Goal: Transaction & Acquisition: Purchase product/service

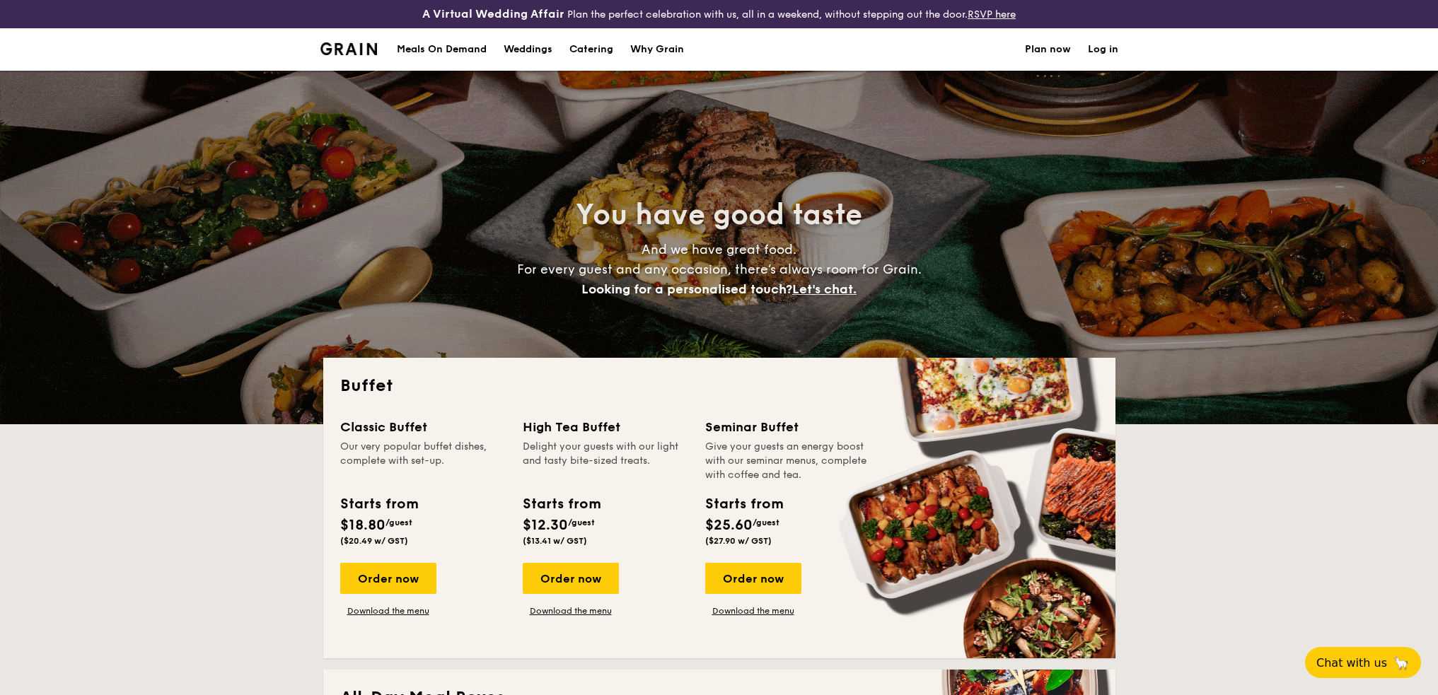
select select
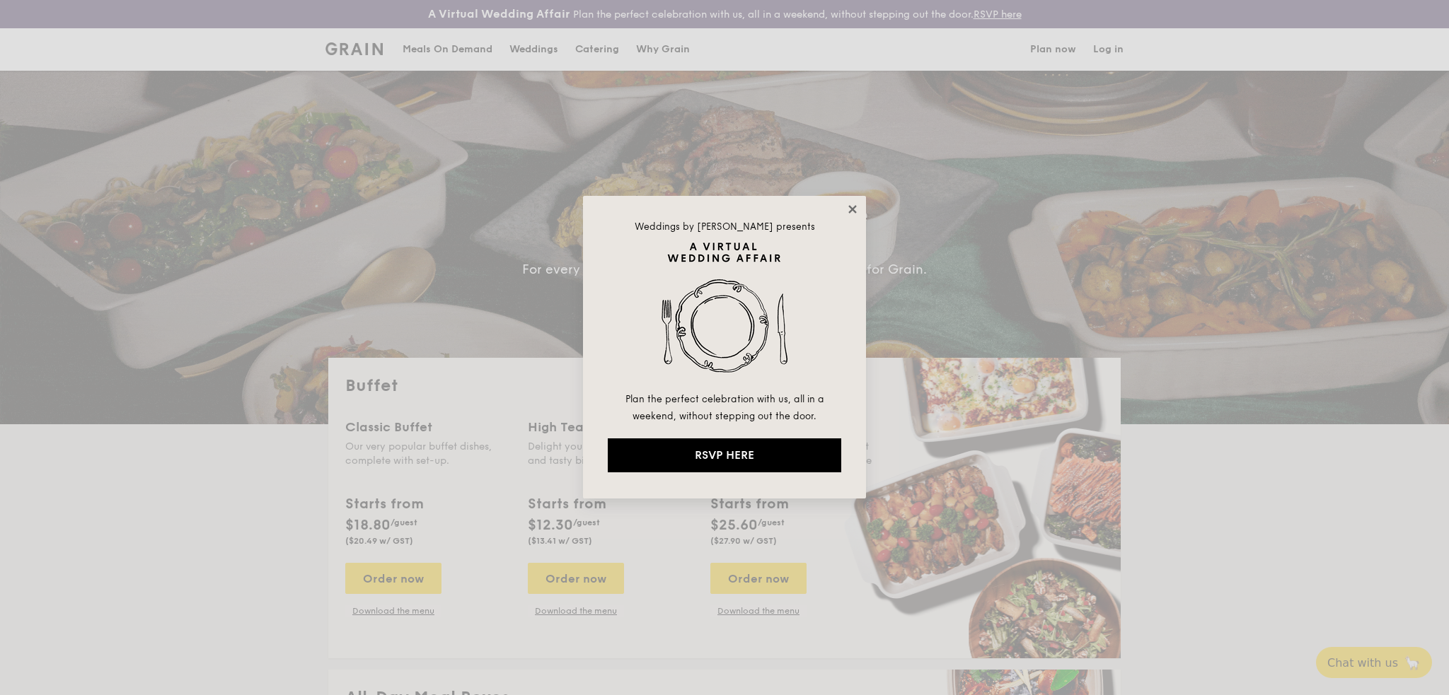
click at [853, 209] on icon at bounding box center [852, 209] width 8 height 8
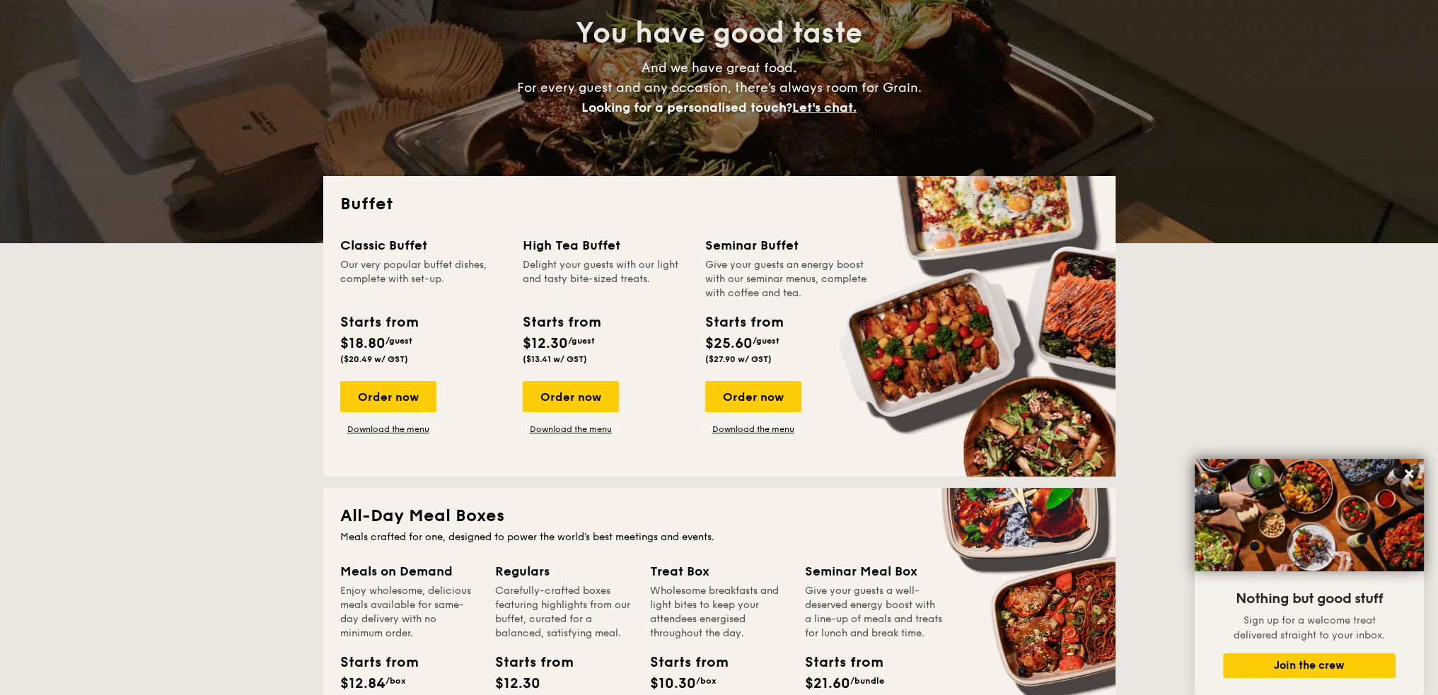
scroll to position [165, 0]
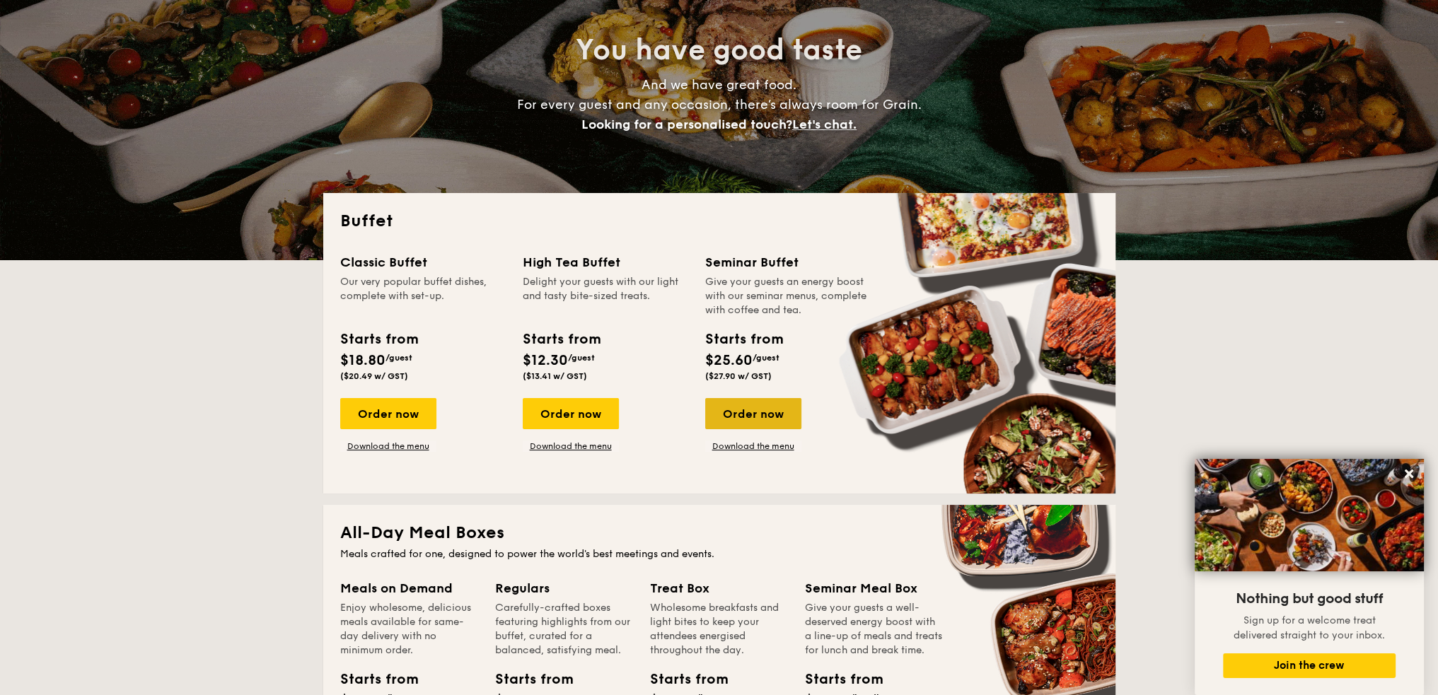
click at [752, 421] on div "Order now" at bounding box center [753, 413] width 96 height 31
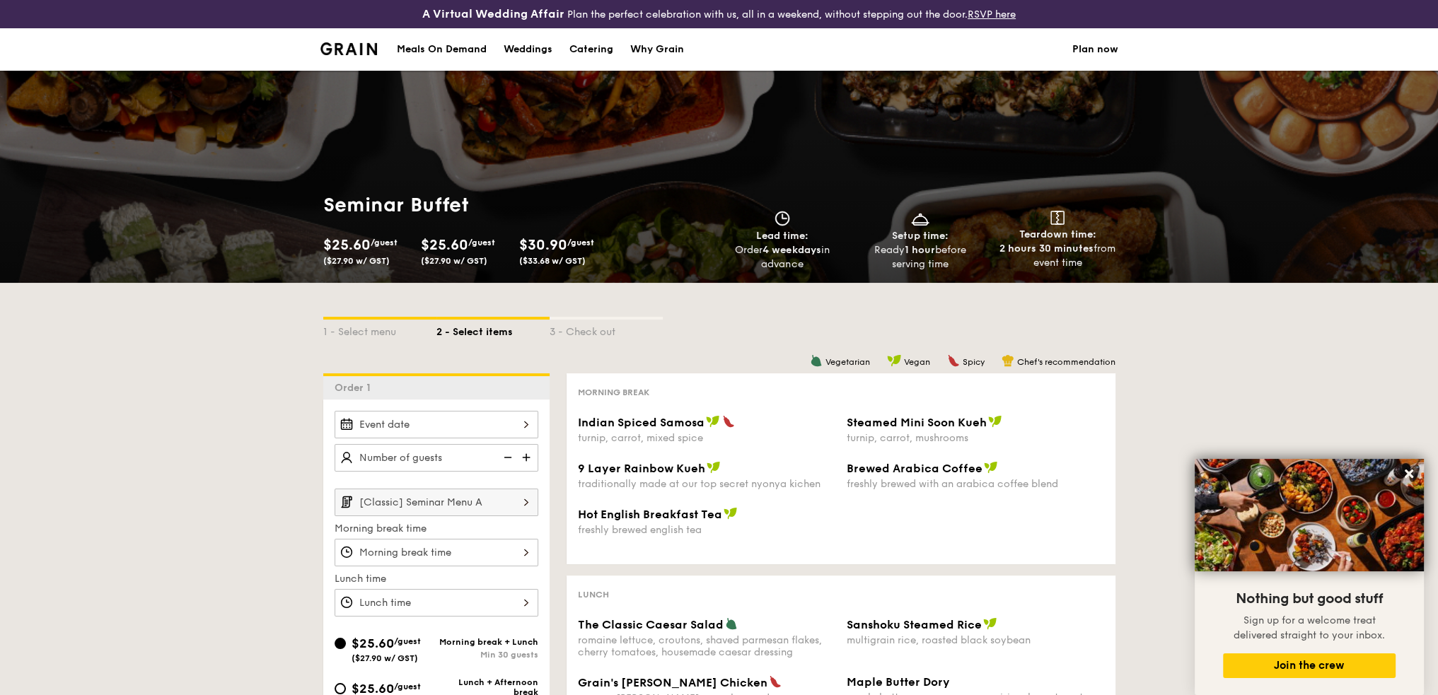
click at [246, 381] on div "1 - Select menu 2 - Select items 3 - Check out Order 1 [Classic] Seminar Menu A…" at bounding box center [719, 672] width 1438 height 779
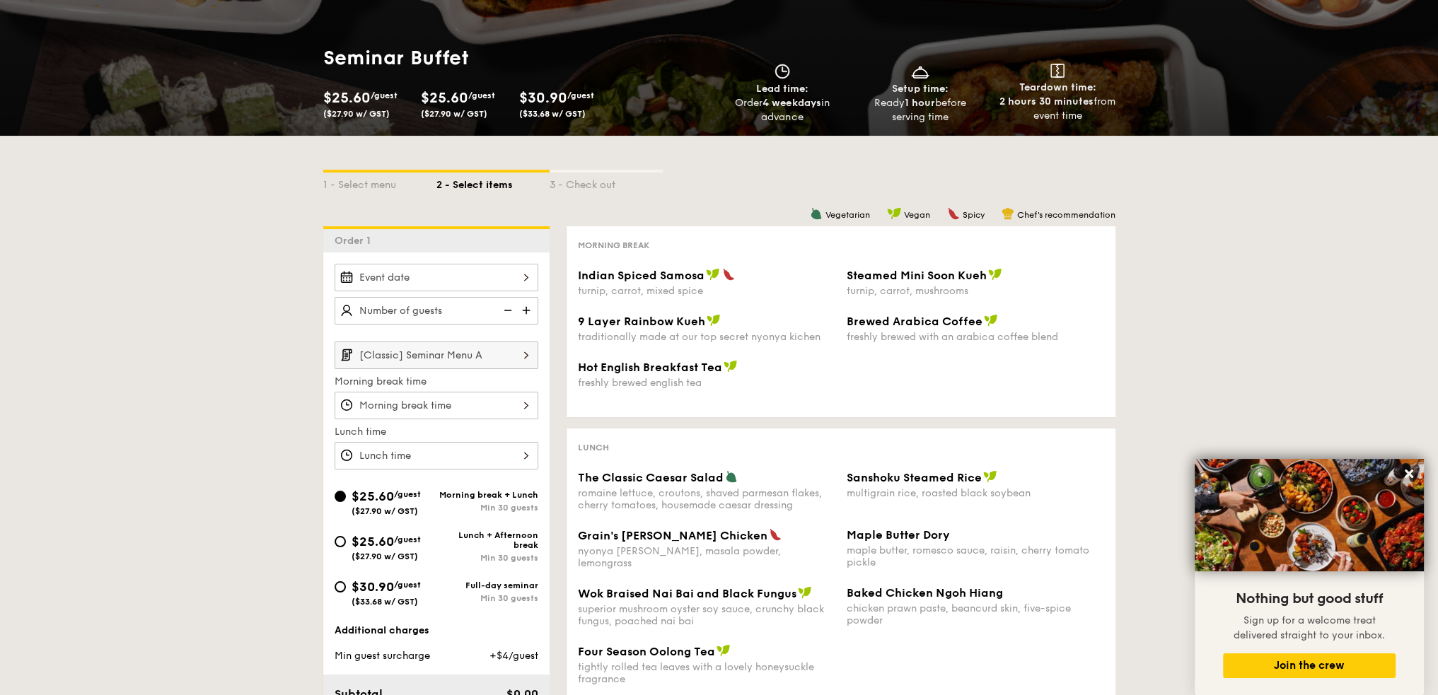
scroll to position [165, 0]
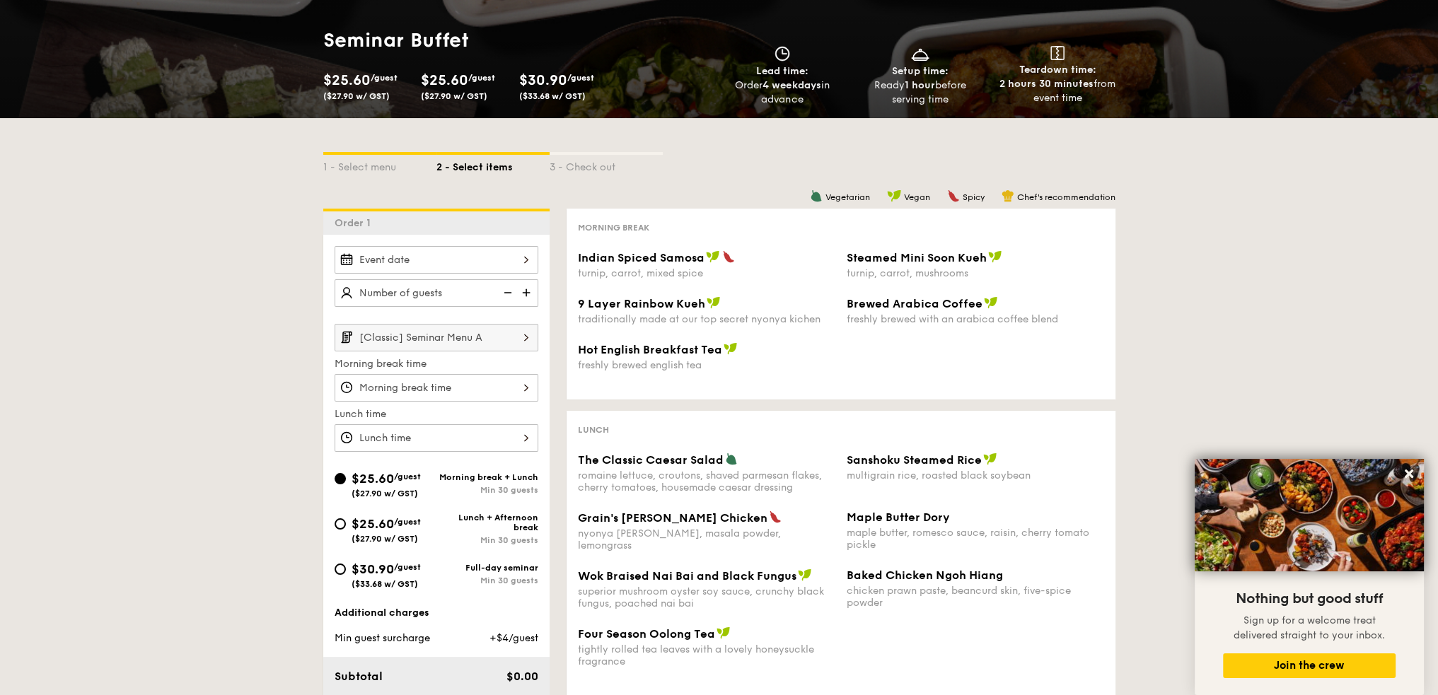
click at [494, 345] on input "[Classic] Seminar Menu A" at bounding box center [437, 338] width 204 height 28
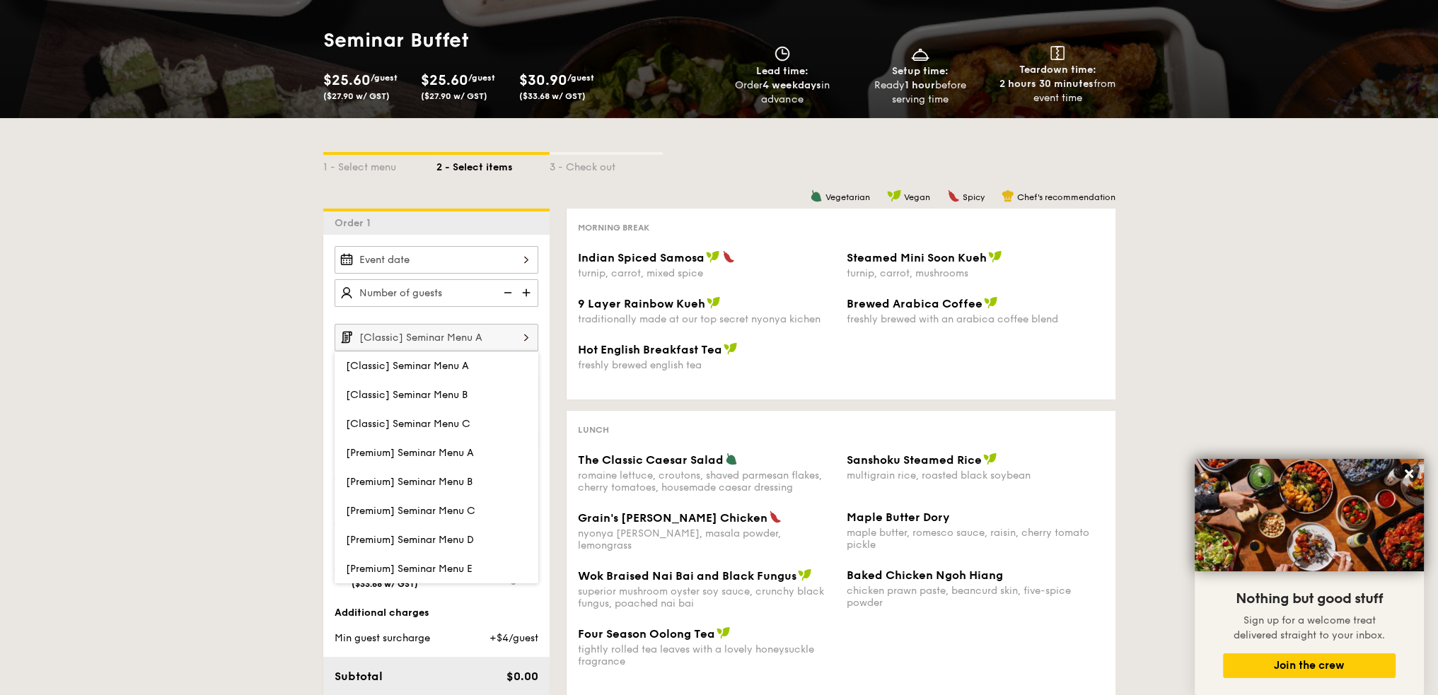
click at [243, 407] on div "1 - Select menu 2 - Select items 3 - Check out Order 1 [Classic] Seminar Menu A…" at bounding box center [719, 507] width 1438 height 779
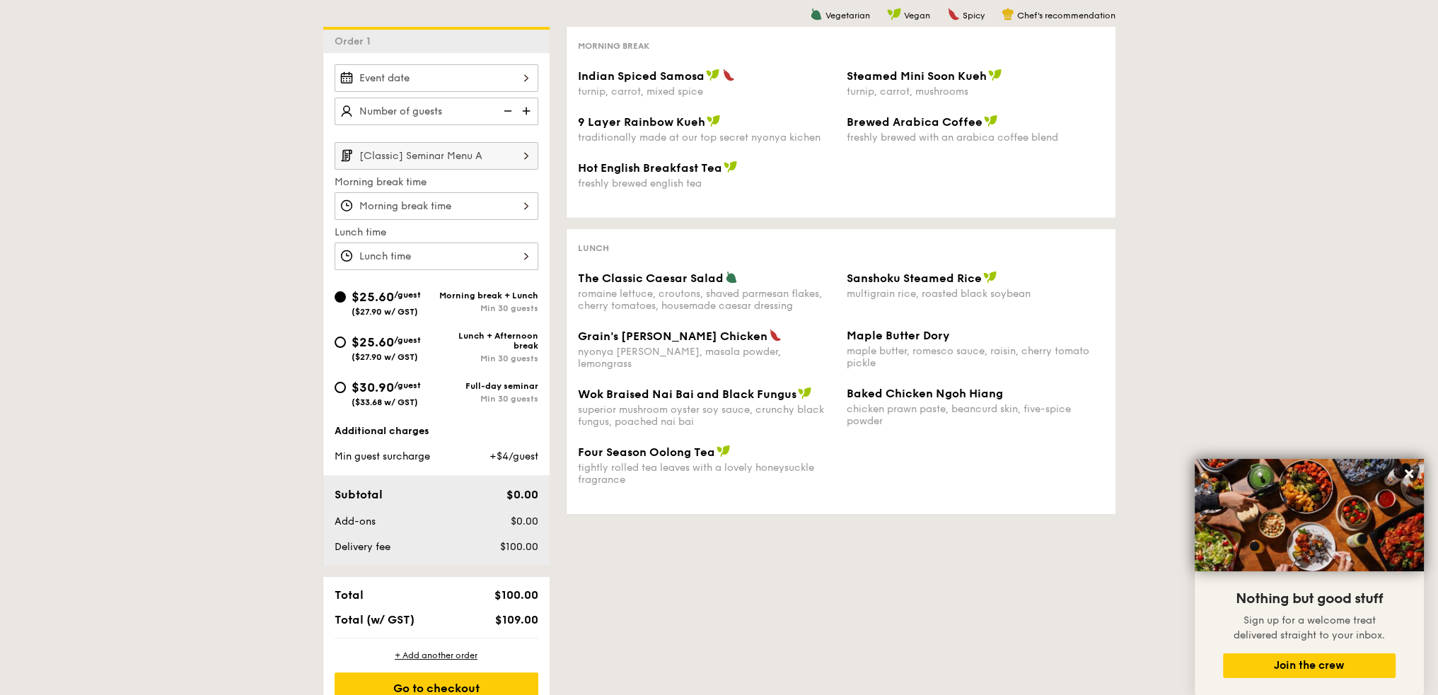
scroll to position [330, 0]
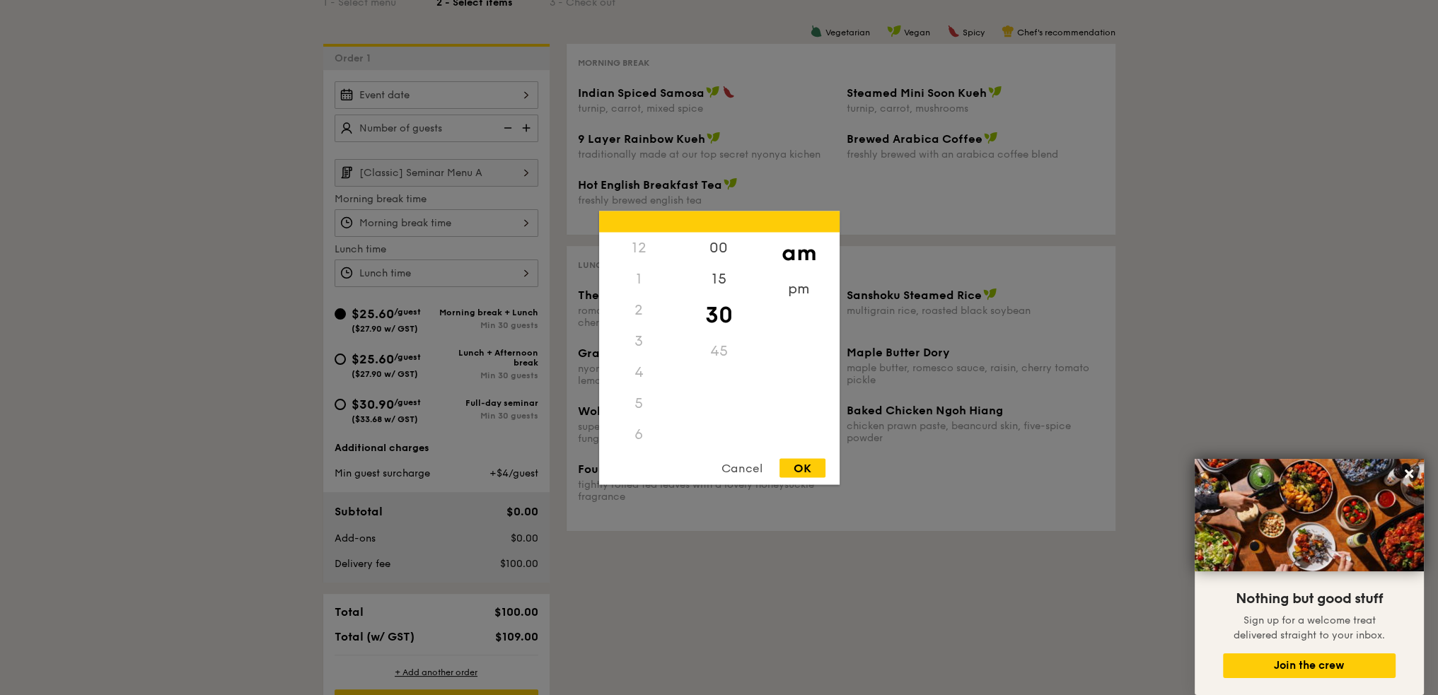
click at [437, 225] on div "12 1 2 3 4 5 6 7 8 9 10 11 00 15 30 45 am pm Cancel OK" at bounding box center [437, 223] width 204 height 28
click at [809, 463] on div "OK" at bounding box center [803, 467] width 46 height 19
type input "10:30AM"
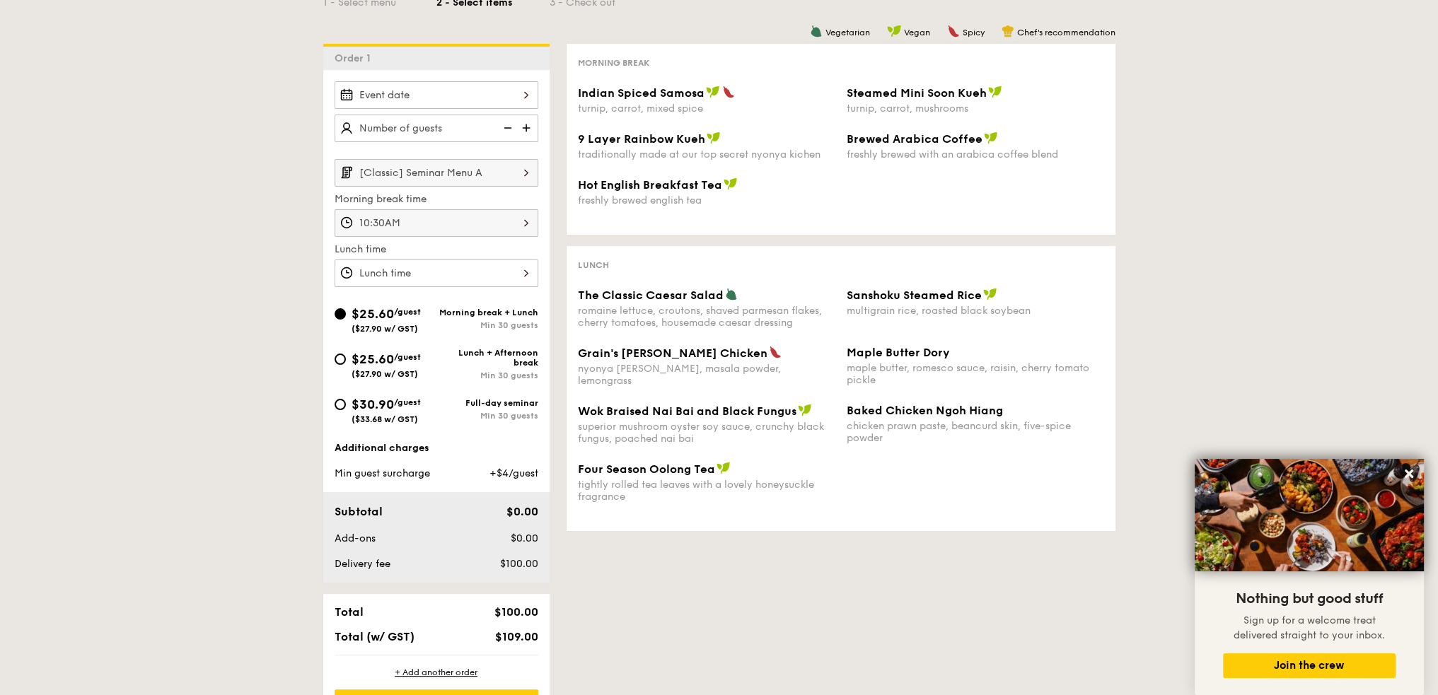
click at [432, 281] on div at bounding box center [437, 274] width 204 height 28
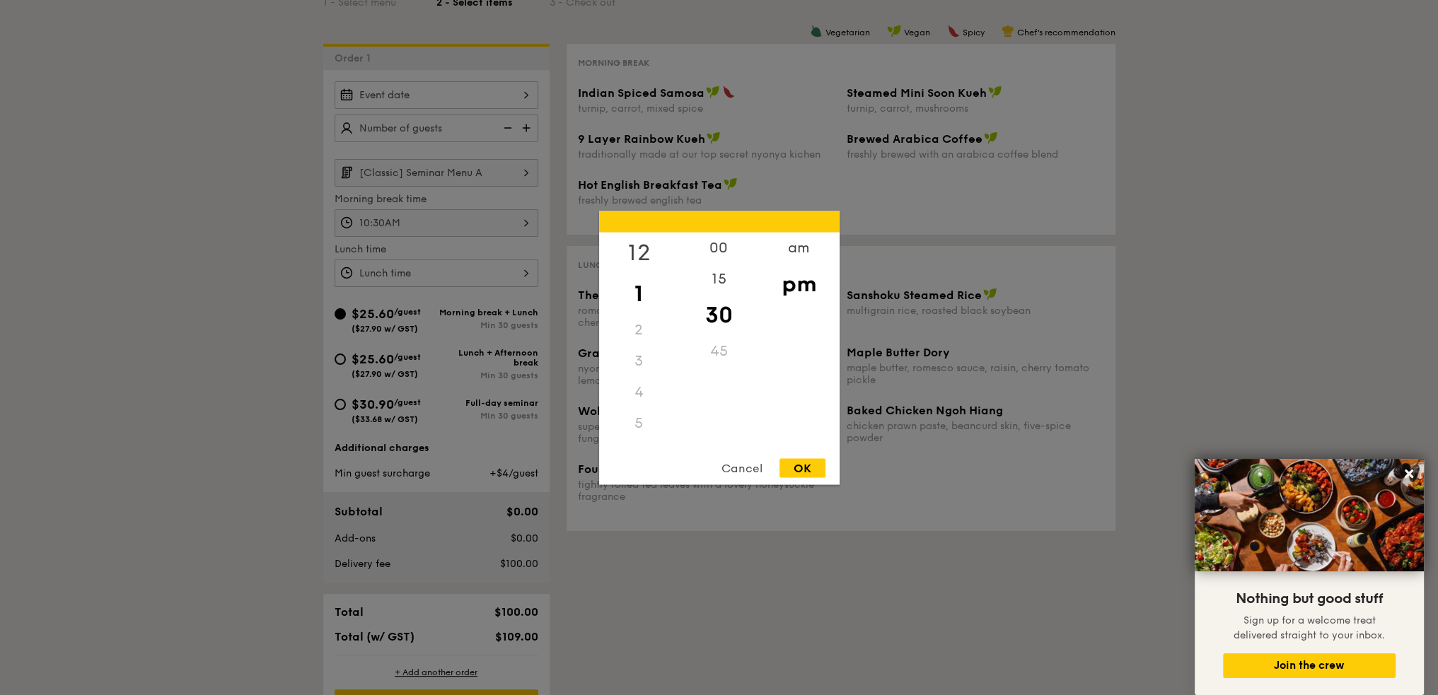
click at [636, 255] on div "12" at bounding box center [639, 252] width 80 height 41
click at [725, 253] on div "00" at bounding box center [719, 252] width 80 height 41
click at [806, 463] on div "OK" at bounding box center [803, 467] width 46 height 19
type input "12:00PM"
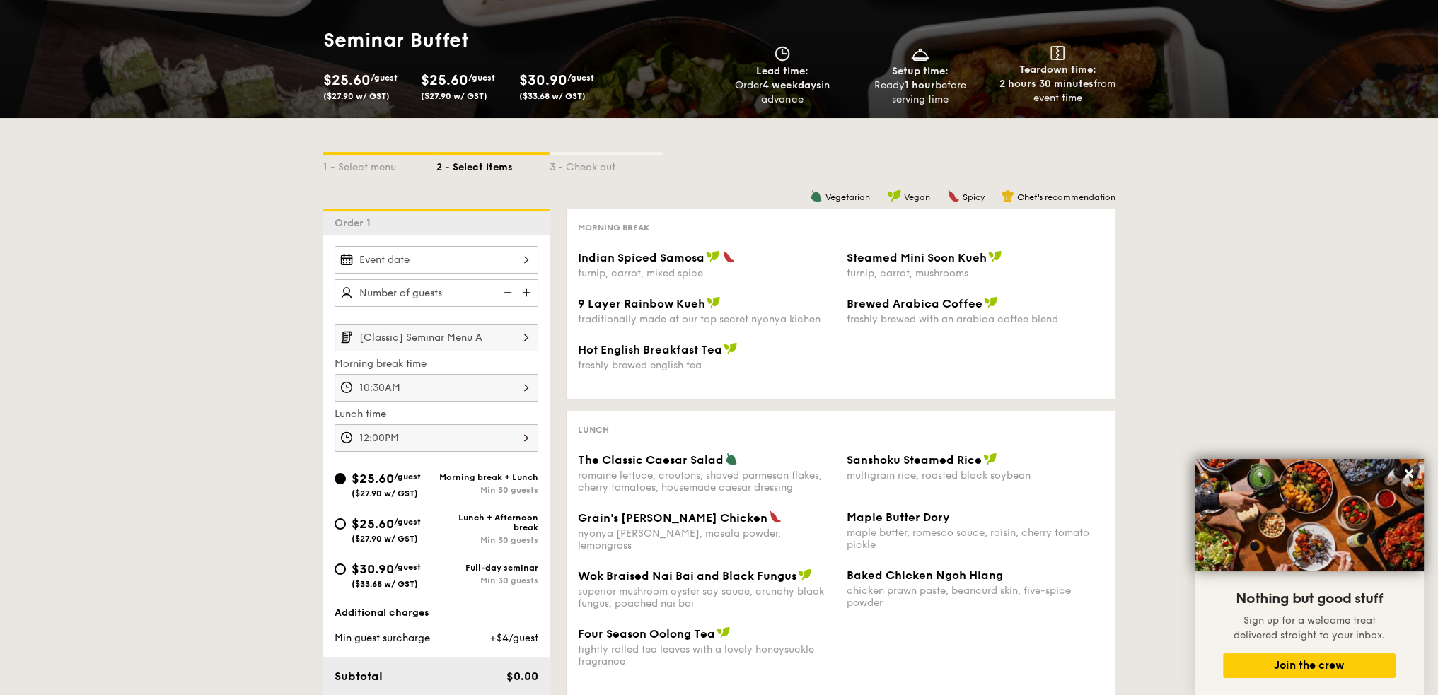
scroll to position [0, 0]
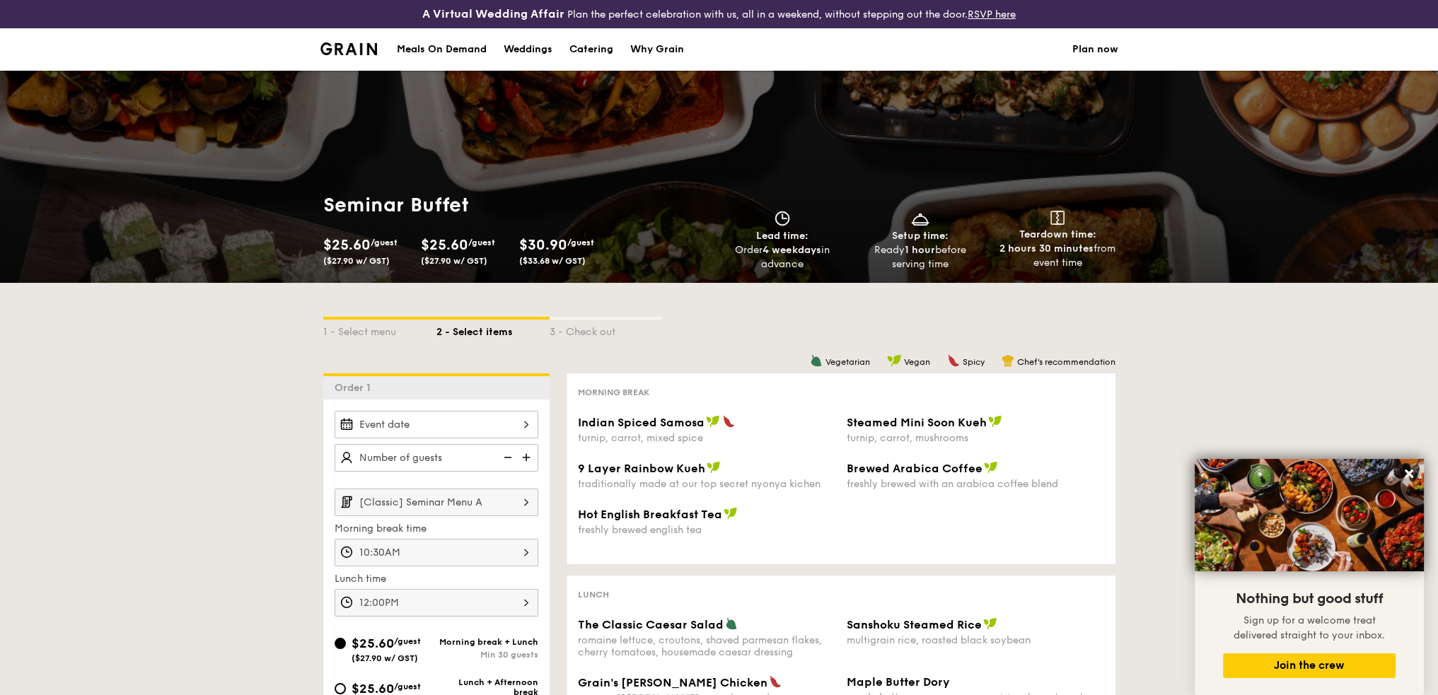
click at [601, 50] on div "Catering" at bounding box center [591, 49] width 44 height 42
select select
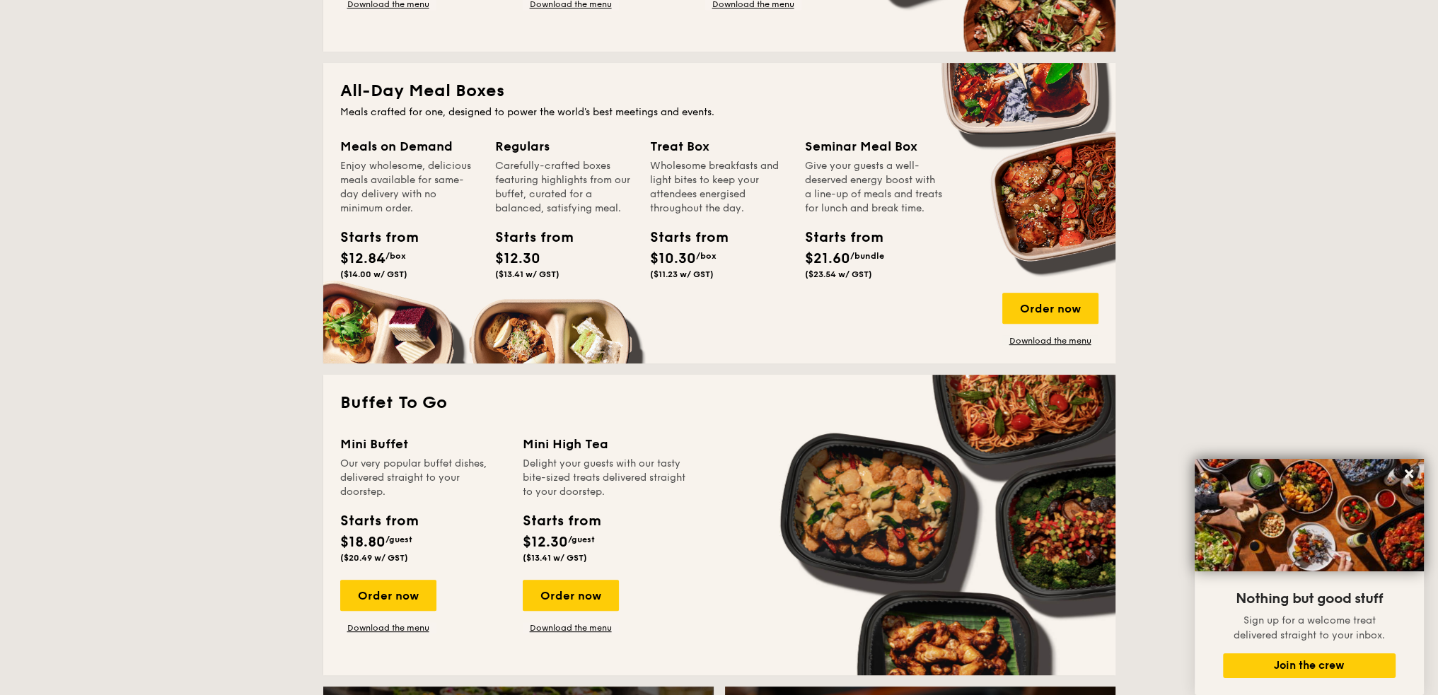
scroll to position [660, 0]
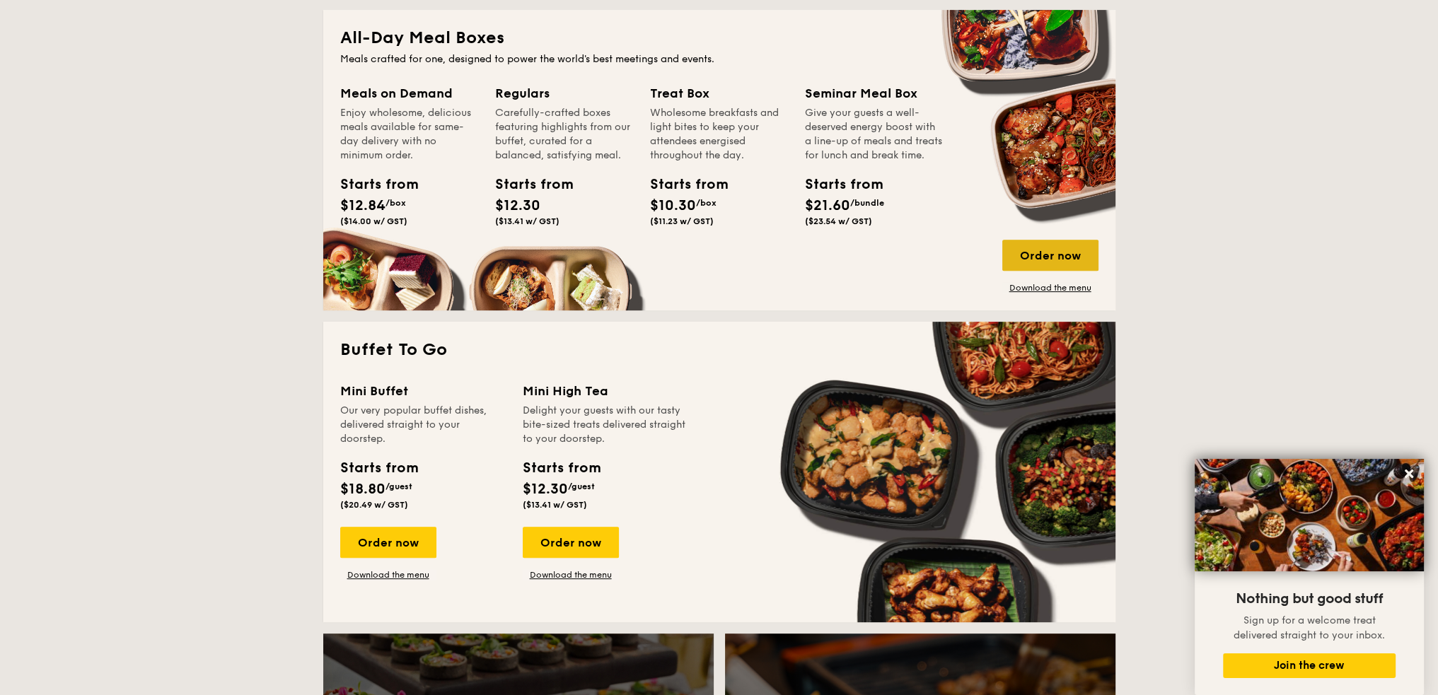
click at [1041, 264] on div "Order now" at bounding box center [1050, 255] width 96 height 31
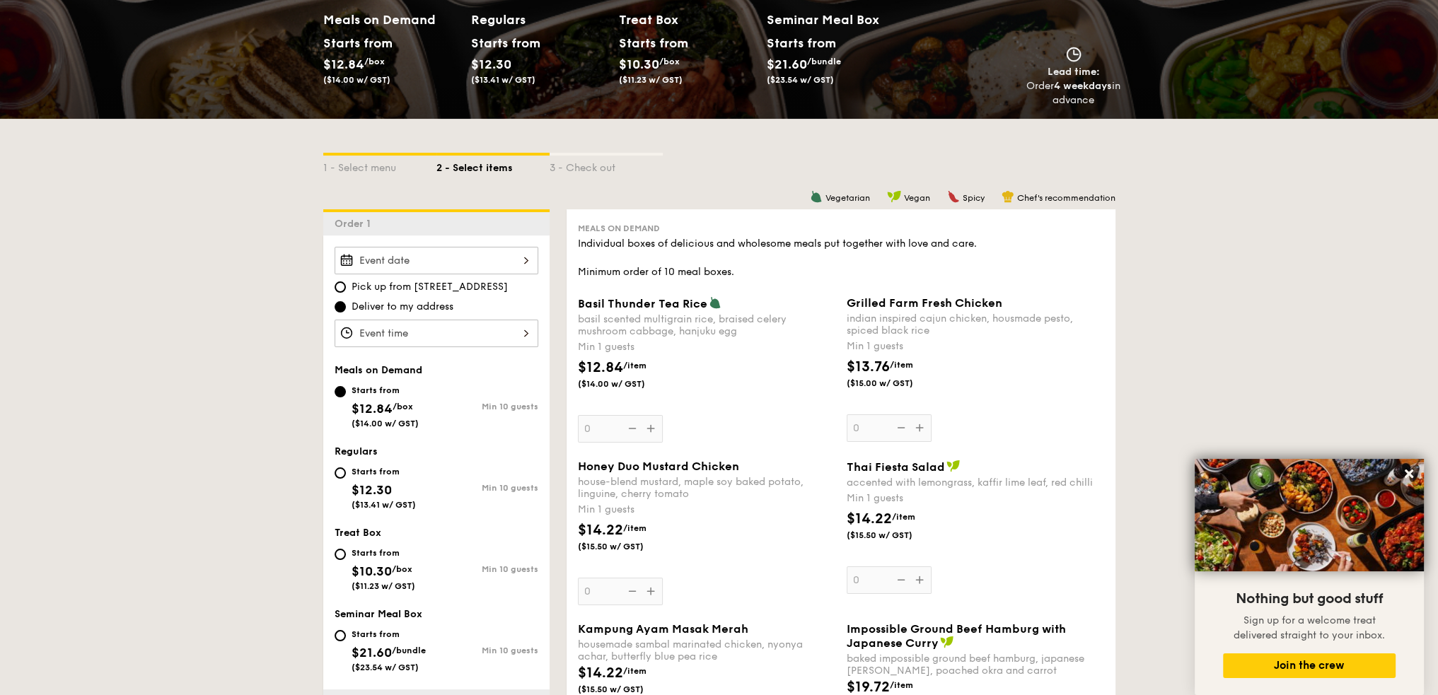
scroll to position [330, 0]
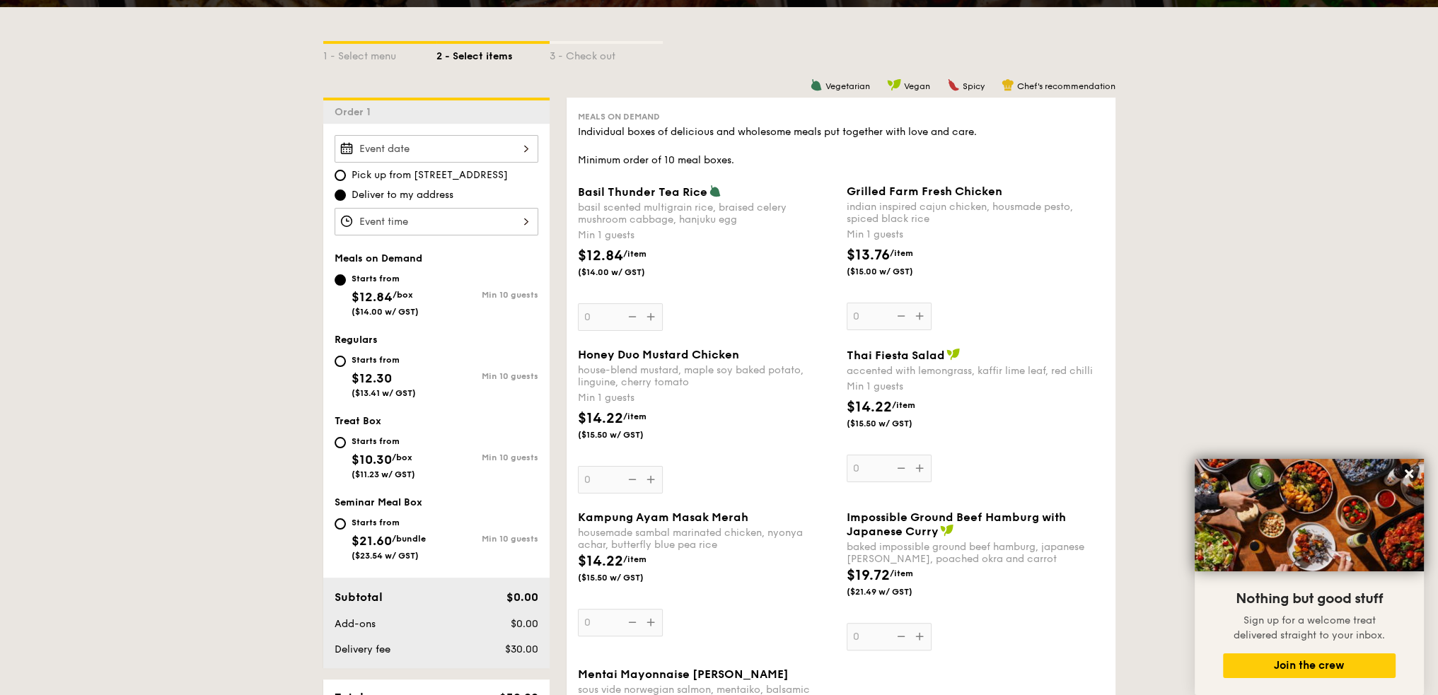
click at [375, 526] on div "Starts from" at bounding box center [389, 522] width 74 height 11
click at [346, 526] on input "Starts from $21.60 /bundle ($23.54 w/ GST) Min 10 guests" at bounding box center [340, 524] width 11 height 11
radio input "true"
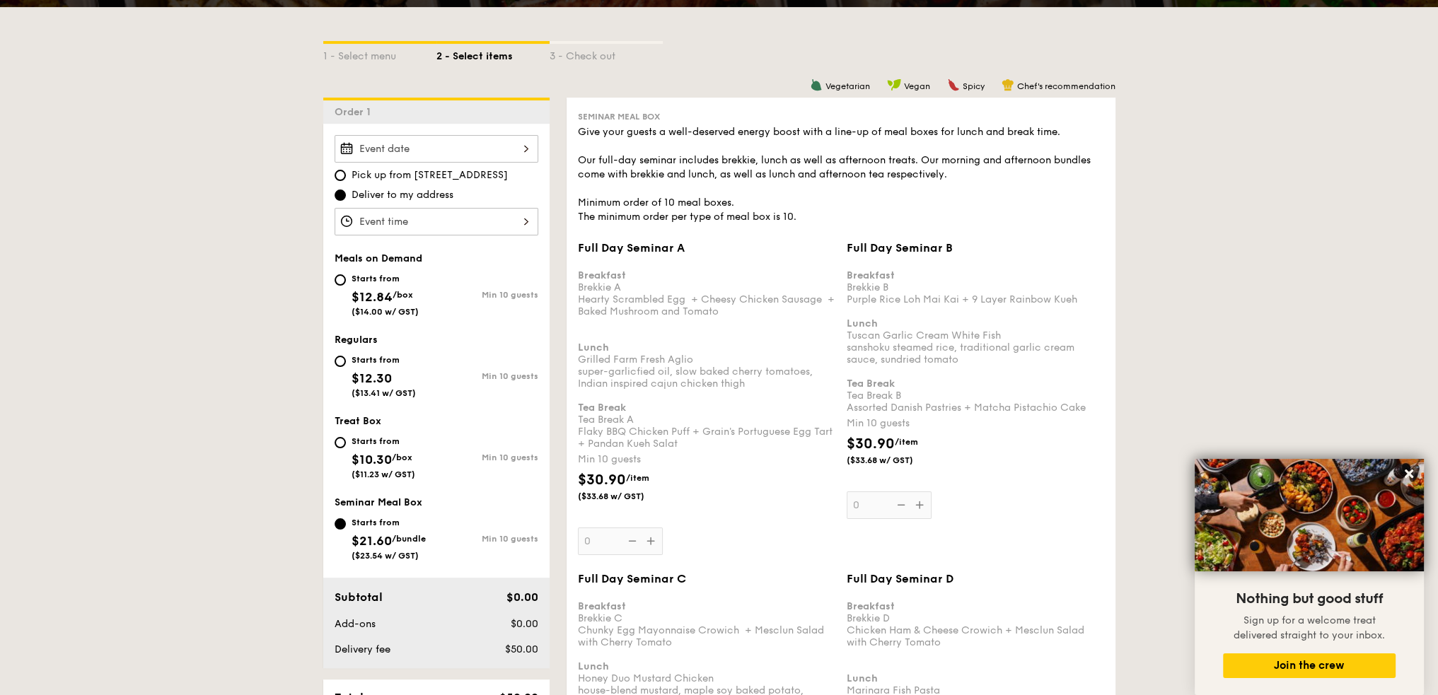
click at [647, 544] on div "Full Day Seminar A Breakfast Brekkie A Hearty Scrambled Egg  + Cheesy Chicken S…" at bounding box center [707, 398] width 258 height 314
click at [647, 544] on input "0" at bounding box center [620, 542] width 85 height 28
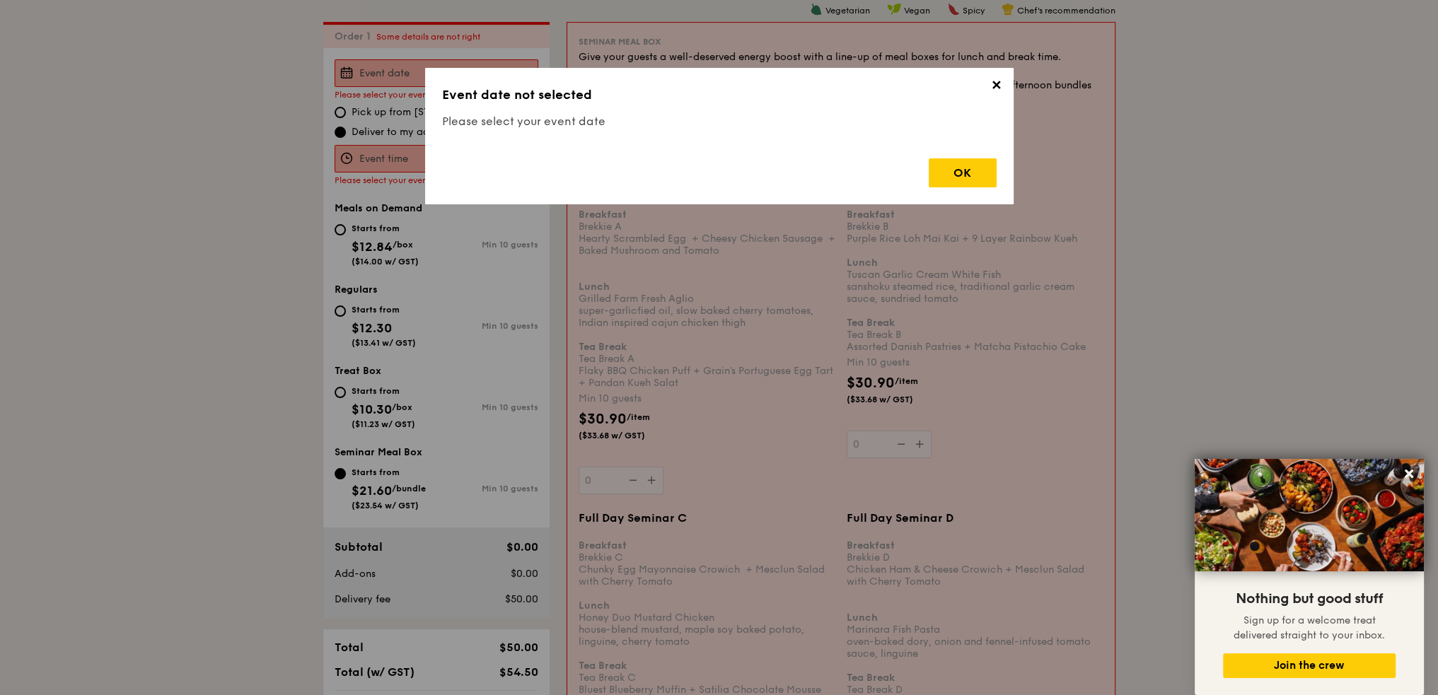
scroll to position [406, 0]
click at [959, 178] on div "OK" at bounding box center [963, 172] width 68 height 29
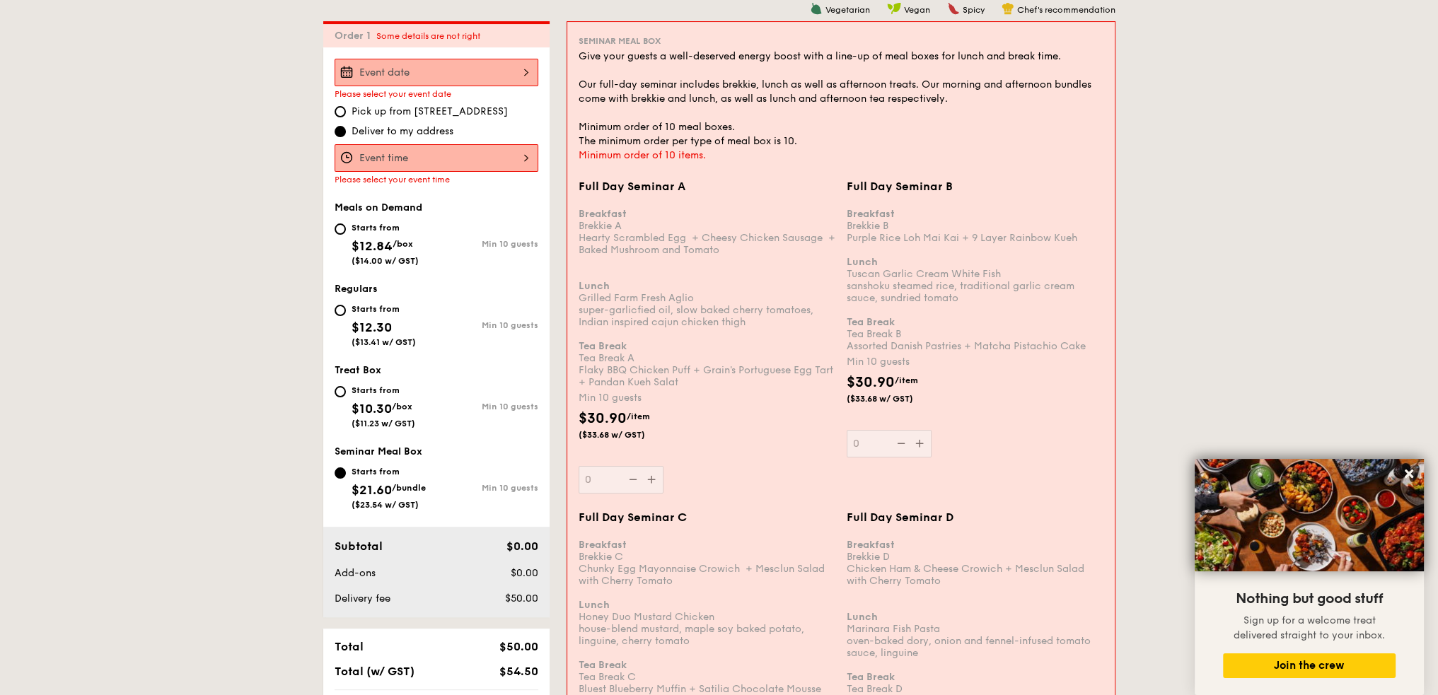
click at [447, 67] on div at bounding box center [437, 73] width 204 height 28
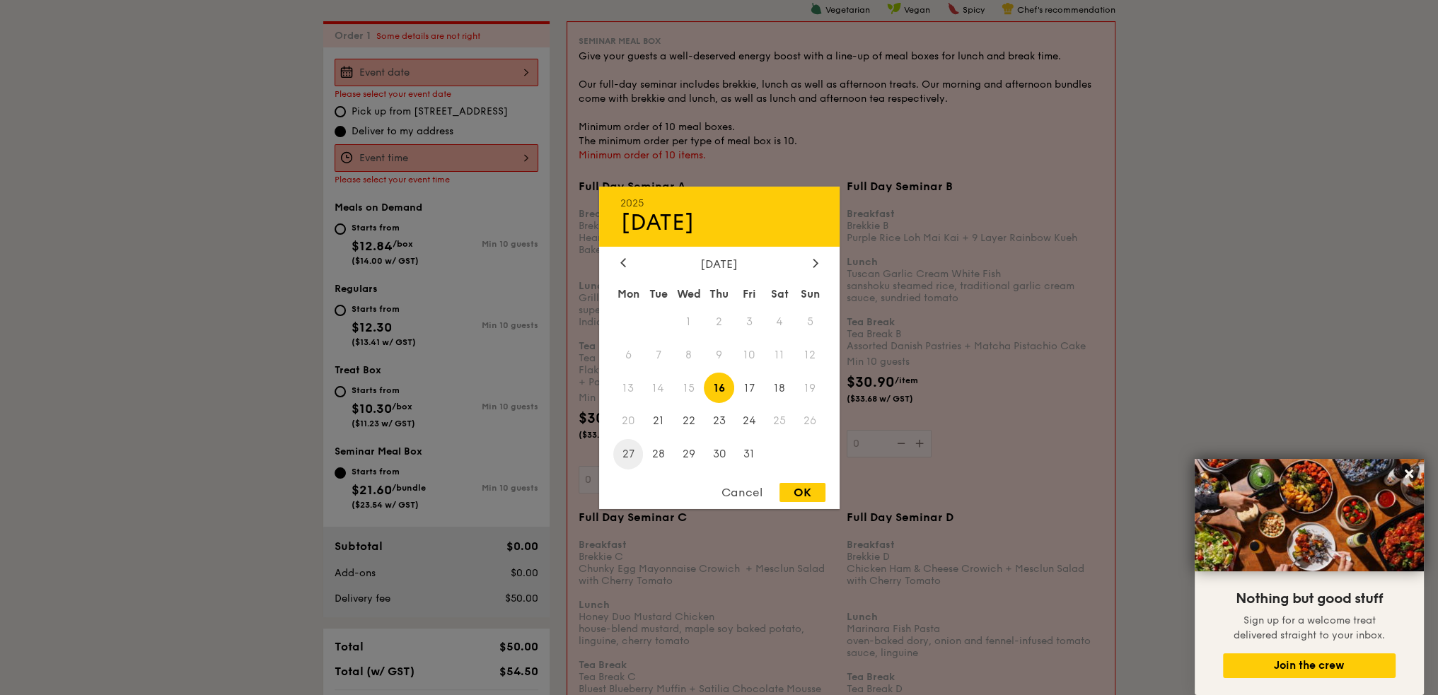
click at [633, 454] on span "27" at bounding box center [628, 454] width 30 height 30
click at [809, 494] on div "OK" at bounding box center [803, 492] width 46 height 19
type input "[DATE]"
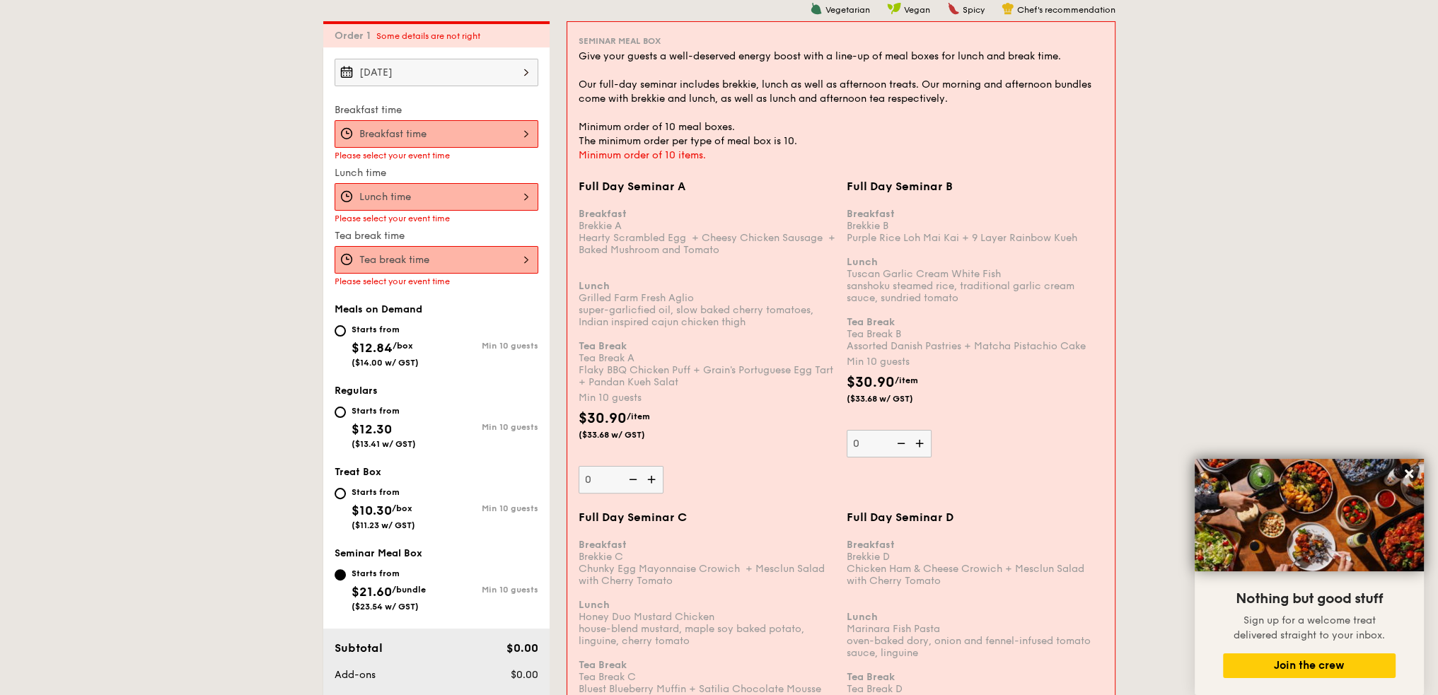
click at [454, 262] on div at bounding box center [437, 260] width 204 height 28
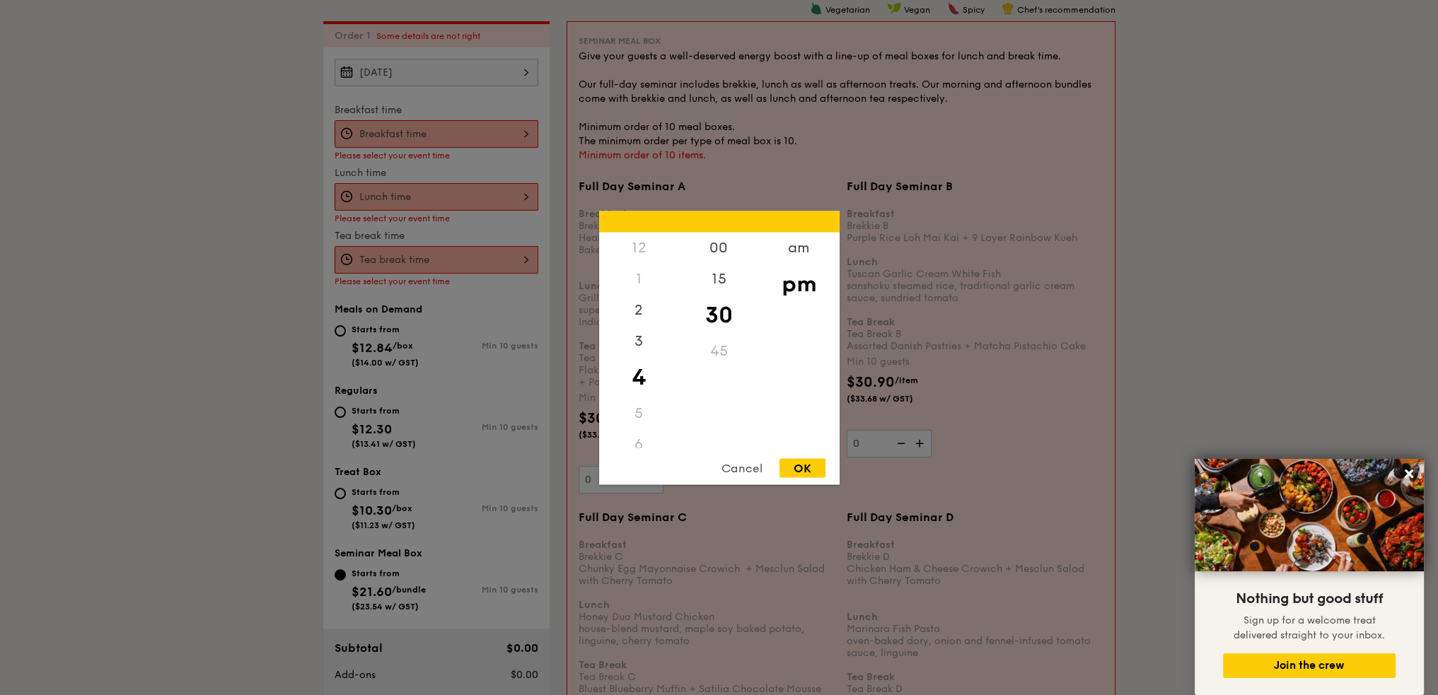
click at [747, 465] on div "Cancel" at bounding box center [741, 467] width 69 height 19
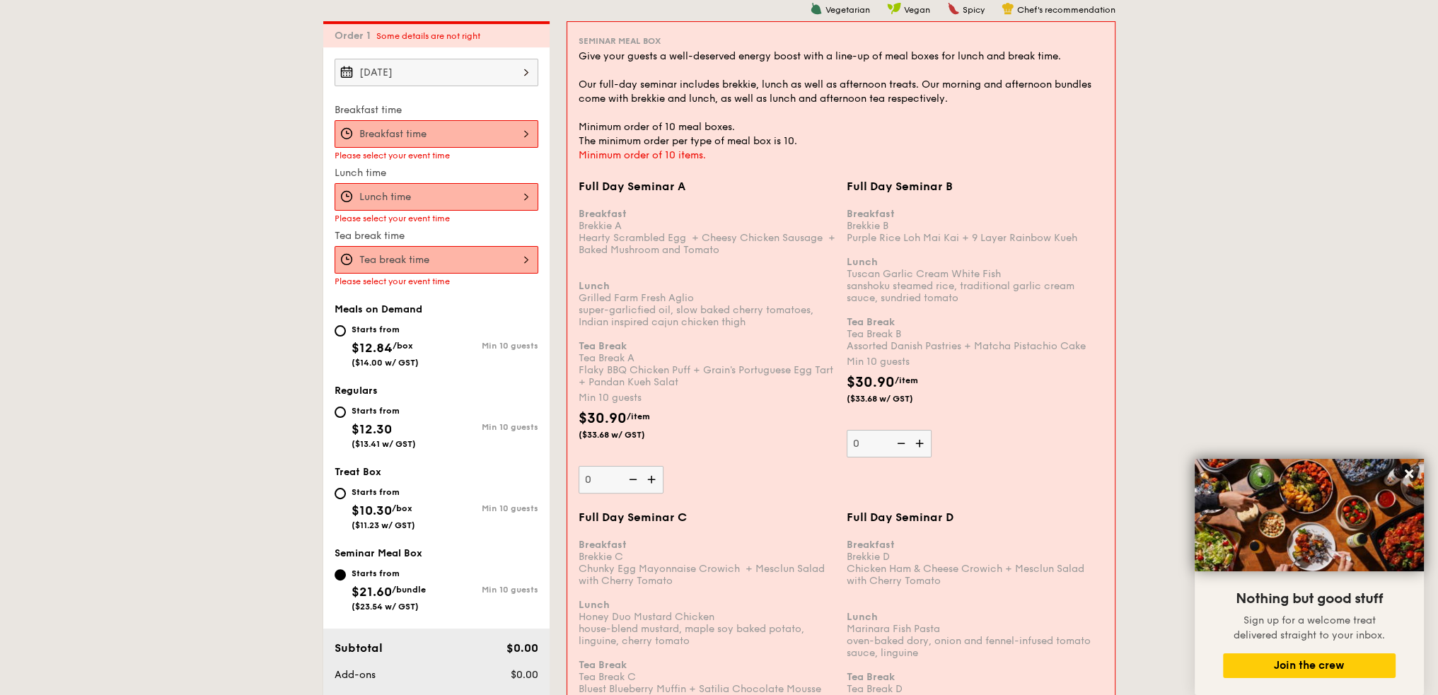
click at [412, 121] on div at bounding box center [437, 134] width 204 height 28
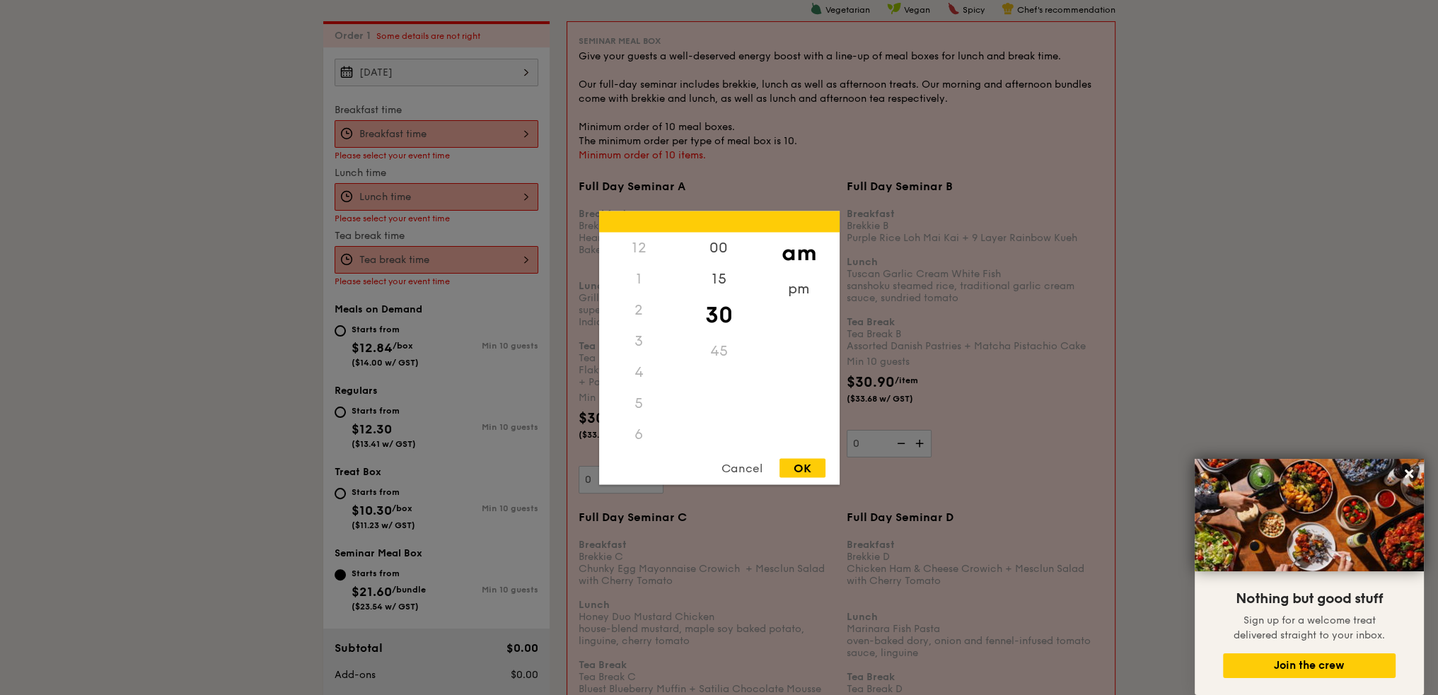
scroll to position [156, 0]
click at [794, 469] on div "OK" at bounding box center [803, 467] width 46 height 19
type input "10:30AM"
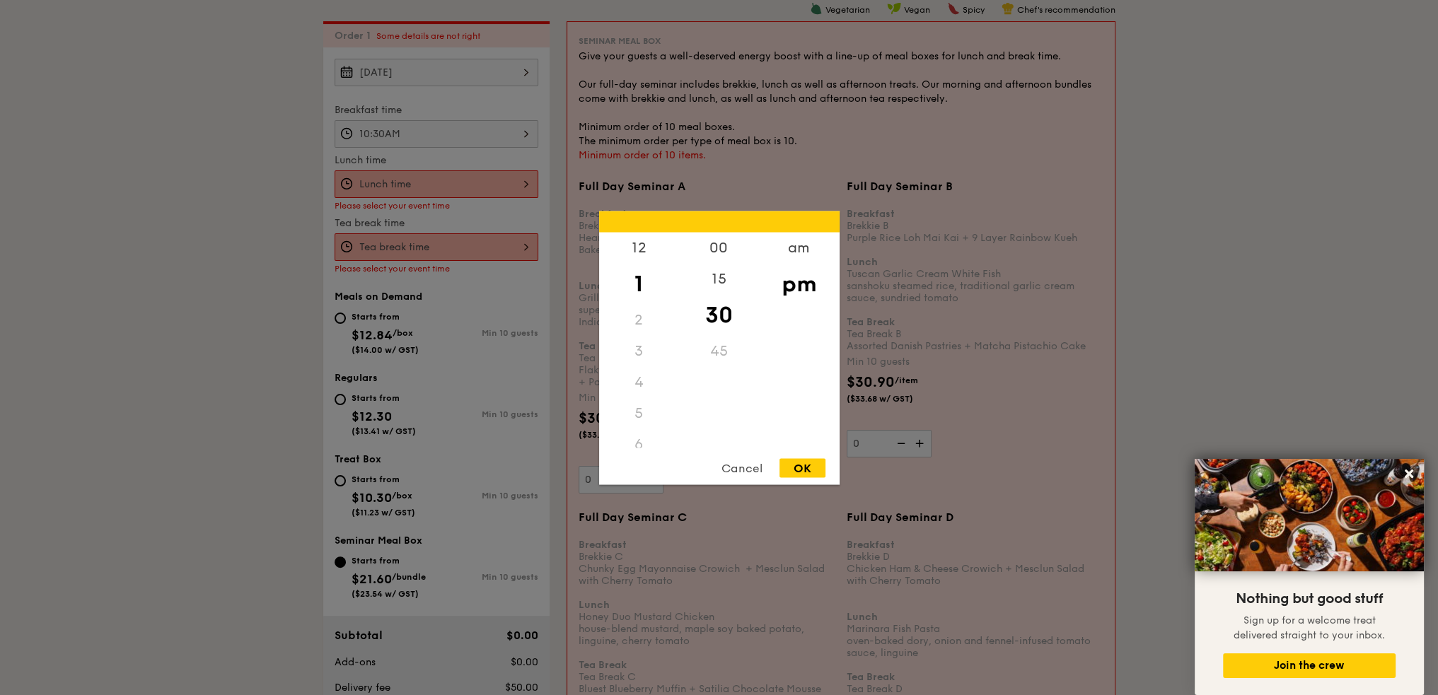
click at [434, 180] on div "12 1 2 3 4 5 6 7 8 9 10 11 00 15 30 45 am pm Cancel OK" at bounding box center [437, 184] width 204 height 28
click at [648, 245] on div "12" at bounding box center [639, 252] width 80 height 41
click at [717, 248] on div "00" at bounding box center [719, 252] width 80 height 41
click at [798, 465] on div "OK" at bounding box center [803, 467] width 46 height 19
type input "12:00PM"
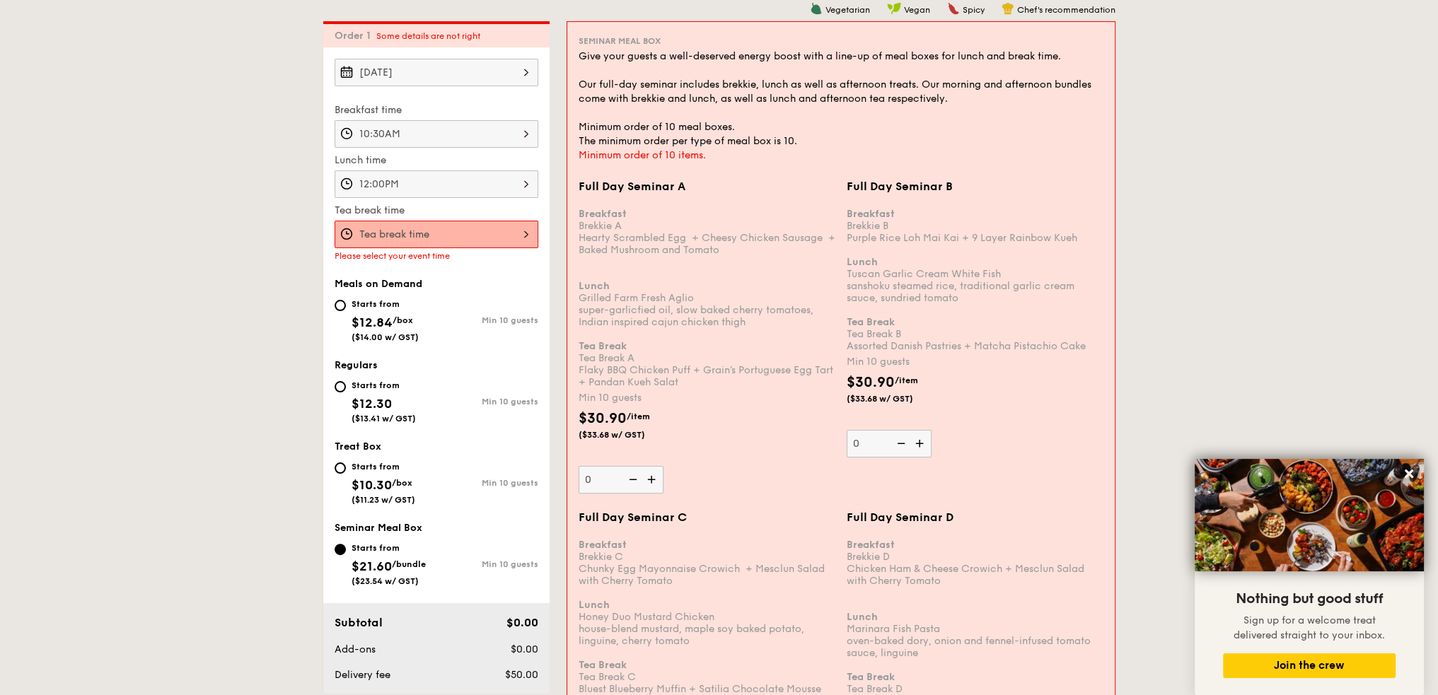
click at [455, 238] on div at bounding box center [437, 235] width 204 height 28
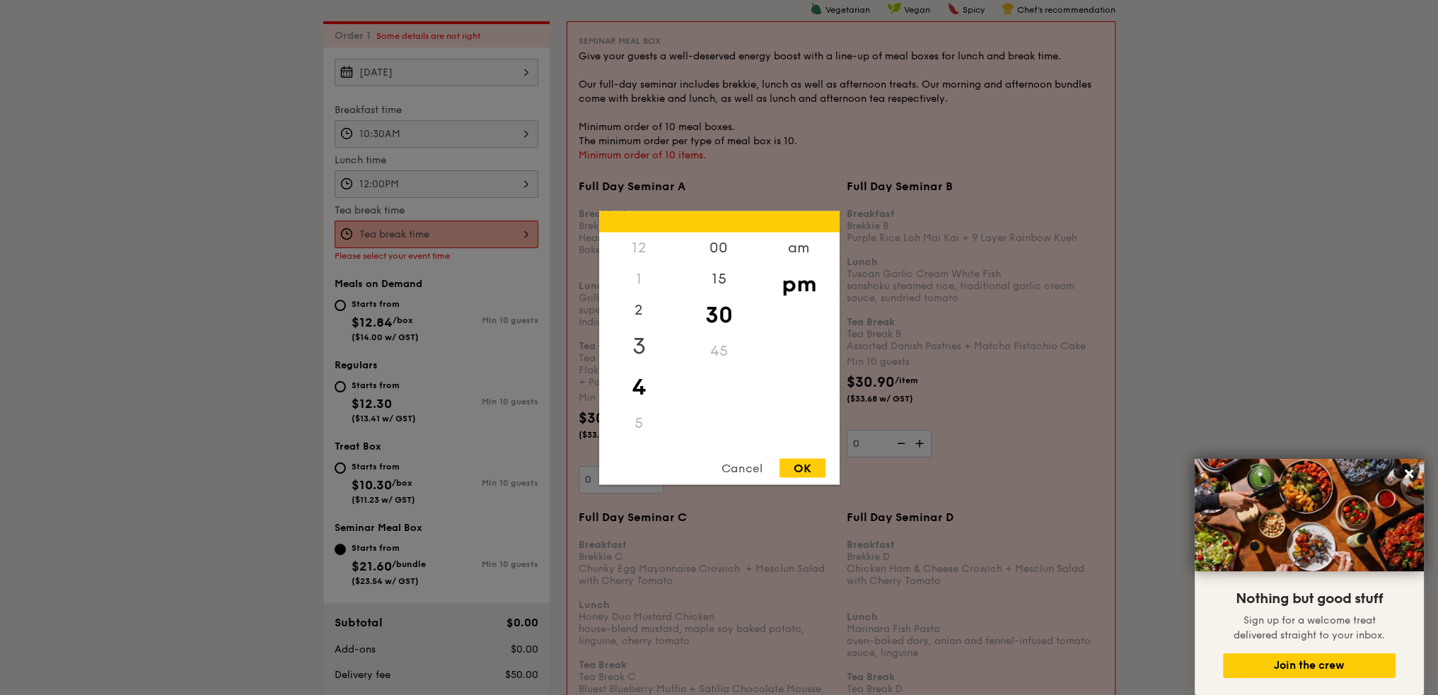
click at [640, 345] on div "3" at bounding box center [639, 345] width 80 height 41
click at [641, 311] on div "2" at bounding box center [639, 314] width 80 height 41
click at [803, 468] on div "OK" at bounding box center [803, 467] width 46 height 19
type input "2:30PM"
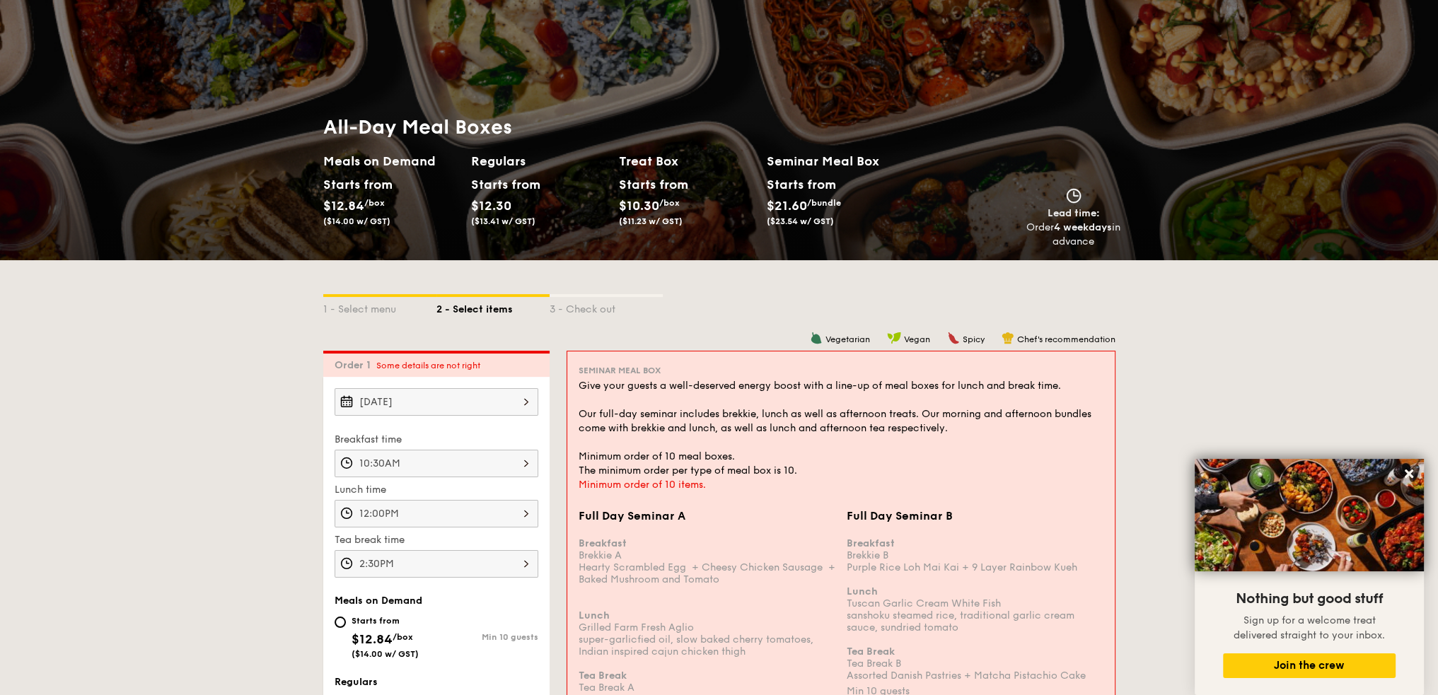
scroll to position [901, 0]
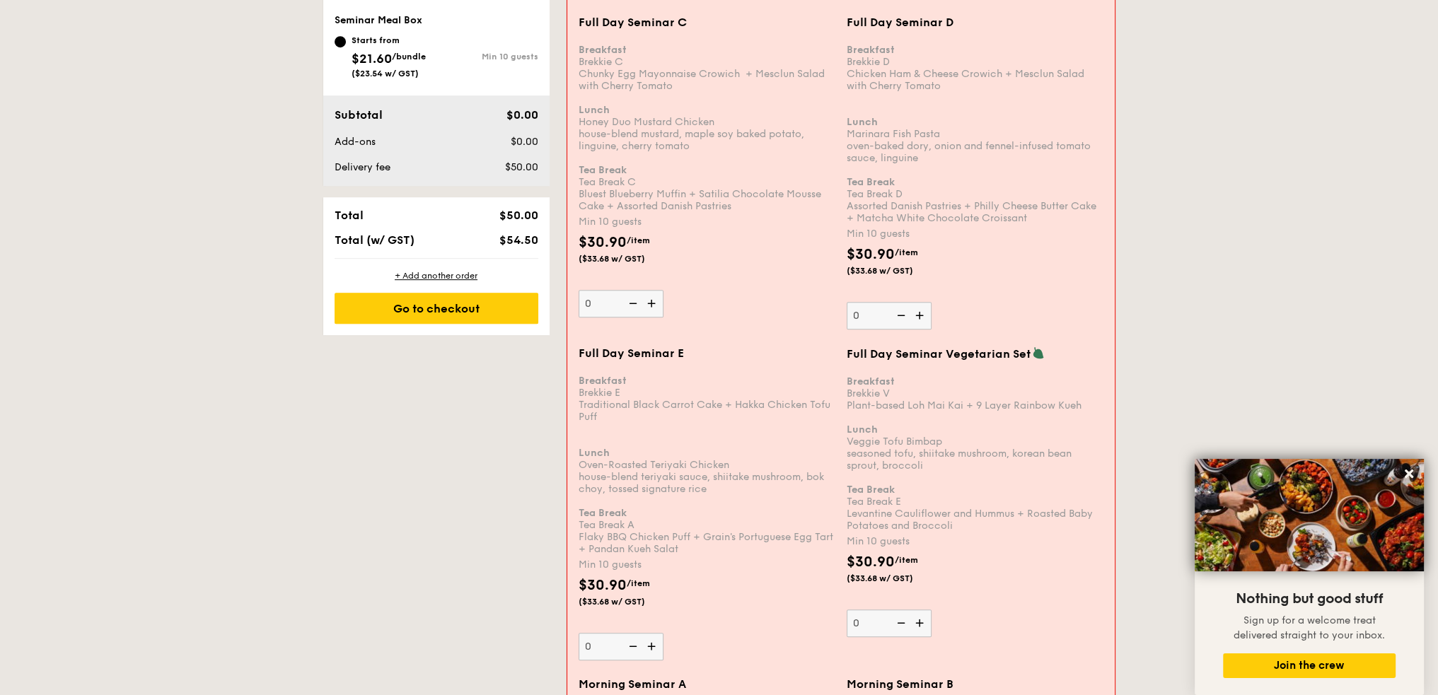
click at [653, 301] on img at bounding box center [652, 303] width 21 height 27
click at [653, 301] on input "0" at bounding box center [621, 304] width 85 height 28
type input "10"
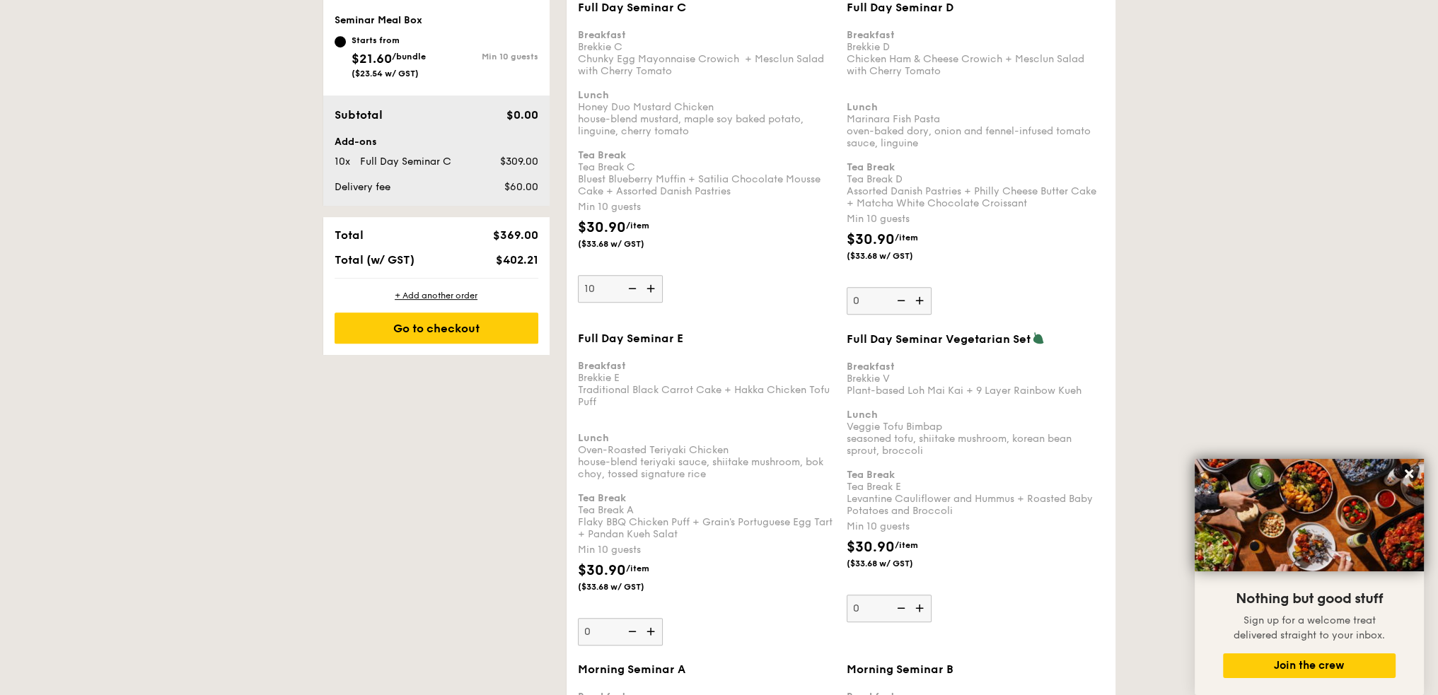
click at [700, 295] on div "Full Day Seminar C Breakfast Brekkie C Chunky Egg Mayonnaise Crowich  + Mesclun…" at bounding box center [707, 152] width 258 height 302
click at [663, 295] on input "10" at bounding box center [620, 289] width 85 height 28
click at [762, 303] on div "Full Day Seminar C Breakfast Brekkie C Chunky Egg Mayonnaise Crowich  + Mesclun…" at bounding box center [841, 166] width 538 height 331
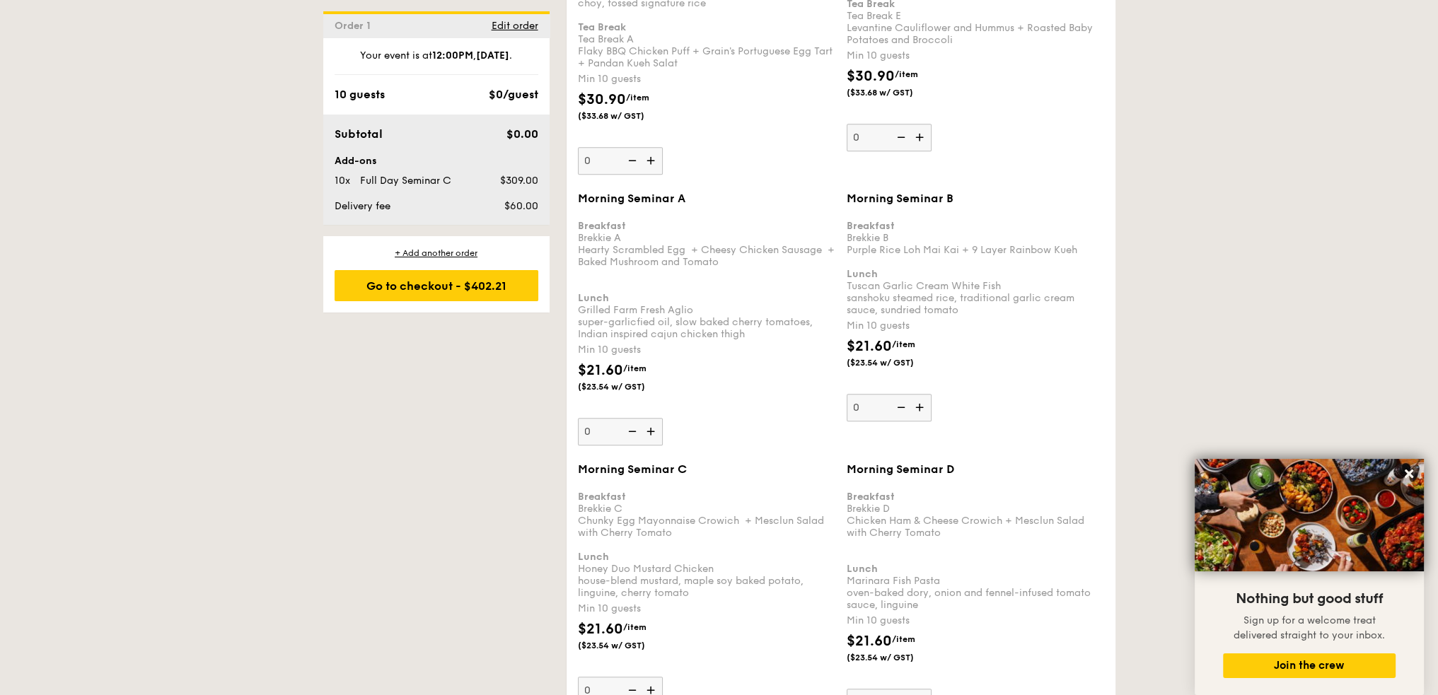
scroll to position [1396, 0]
